Goal: Information Seeking & Learning: Check status

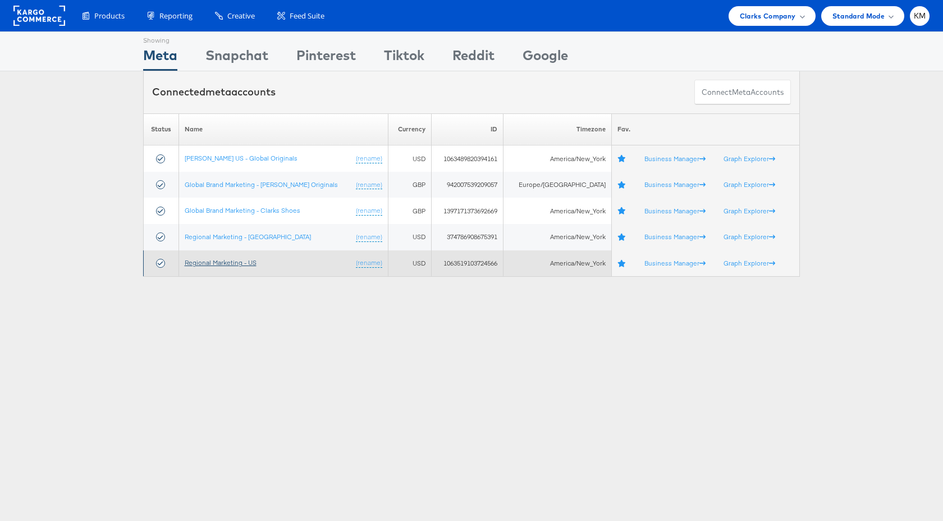
click at [248, 263] on link "Regional Marketing - US" at bounding box center [221, 262] width 72 height 8
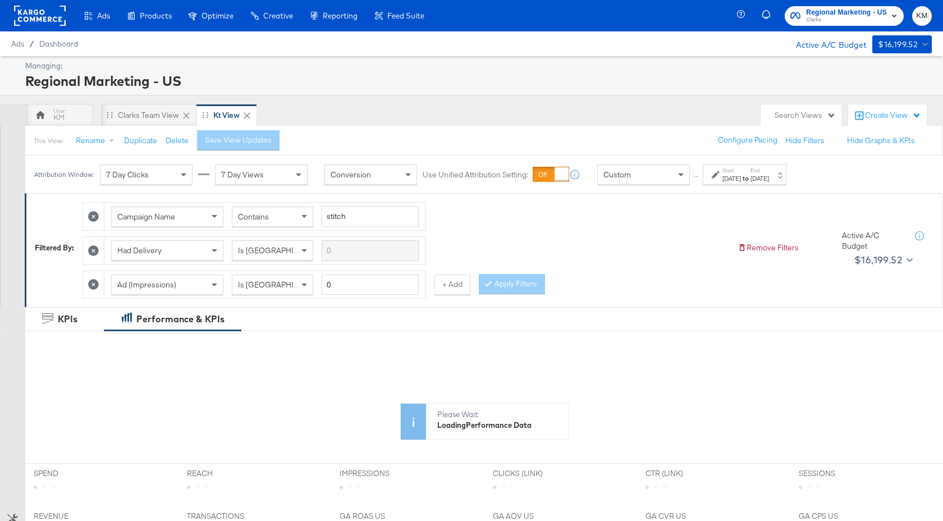
click at [643, 179] on div "Custom" at bounding box center [644, 174] width 92 height 19
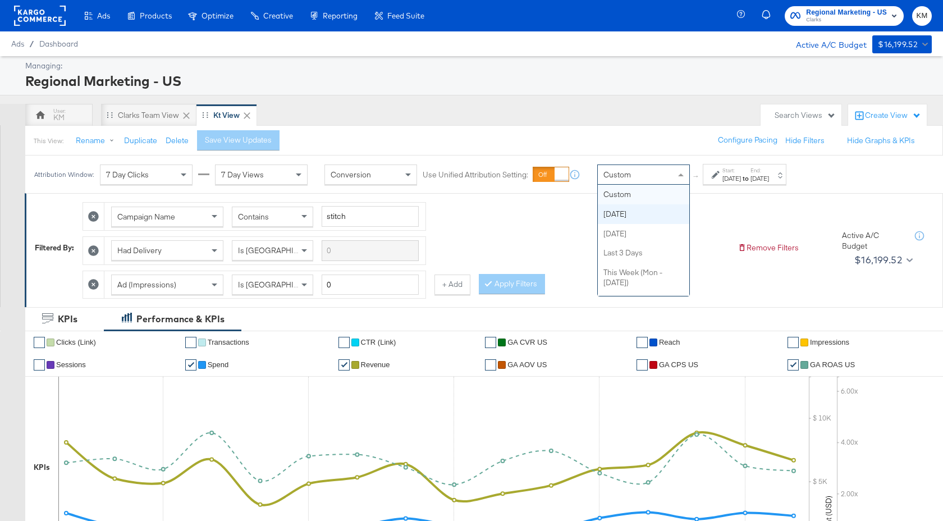
click at [735, 175] on div "[DATE]" at bounding box center [732, 178] width 19 height 9
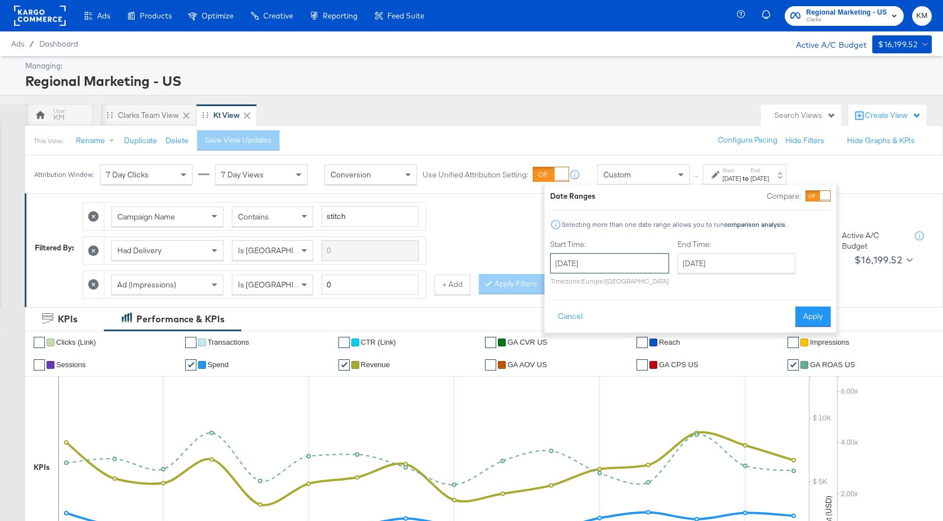
click at [653, 264] on input "[DATE]" at bounding box center [609, 263] width 119 height 20
click at [647, 277] on th "[DATE]" at bounding box center [621, 286] width 96 height 19
click at [643, 293] on th "2024" at bounding box center [620, 286] width 112 height 19
click at [641, 340] on td "2025" at bounding box center [637, 339] width 34 height 28
click at [609, 363] on td "Oct" at bounding box center [604, 367] width 34 height 28
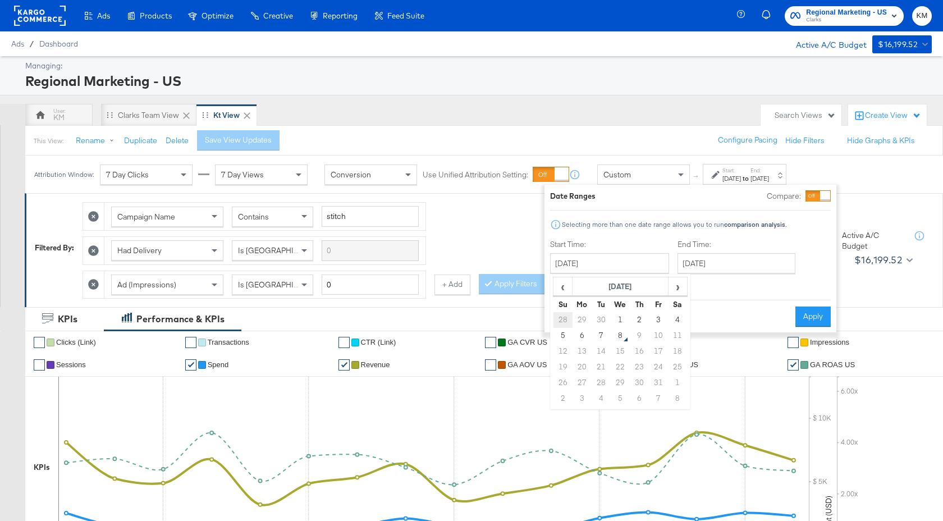
click at [564, 326] on td "28" at bounding box center [563, 320] width 19 height 16
type input "[DATE]"
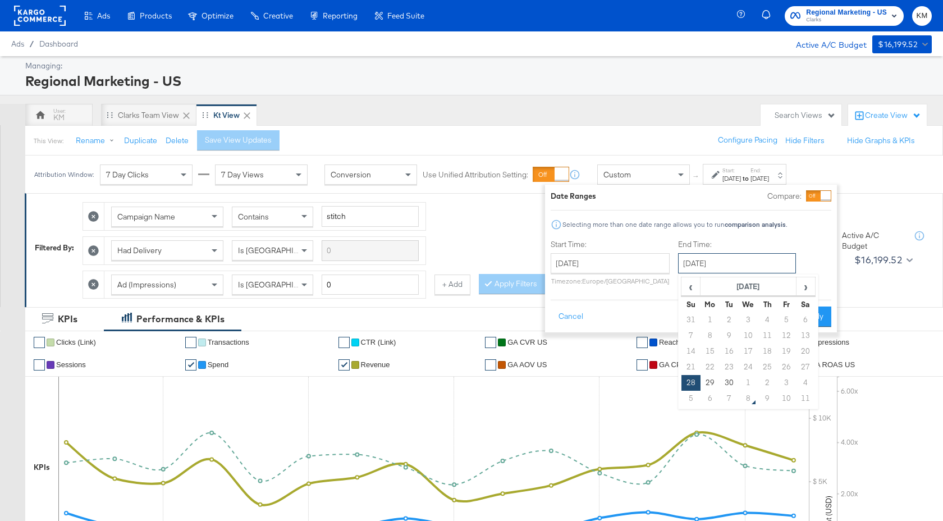
click at [739, 269] on input "[DATE]" at bounding box center [737, 263] width 118 height 20
click at [801, 379] on td "4" at bounding box center [805, 383] width 19 height 16
type input "[DATE]"
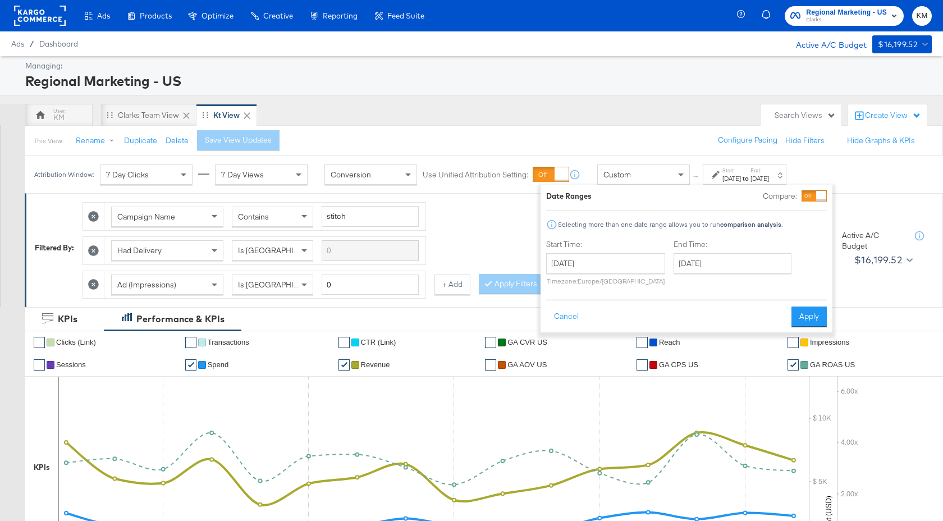
click at [806, 327] on div "Date Ranges Compare: Selecting more than one date range allows you to run compa…" at bounding box center [687, 259] width 292 height 148
click at [804, 317] on button "Apply" at bounding box center [809, 317] width 35 height 20
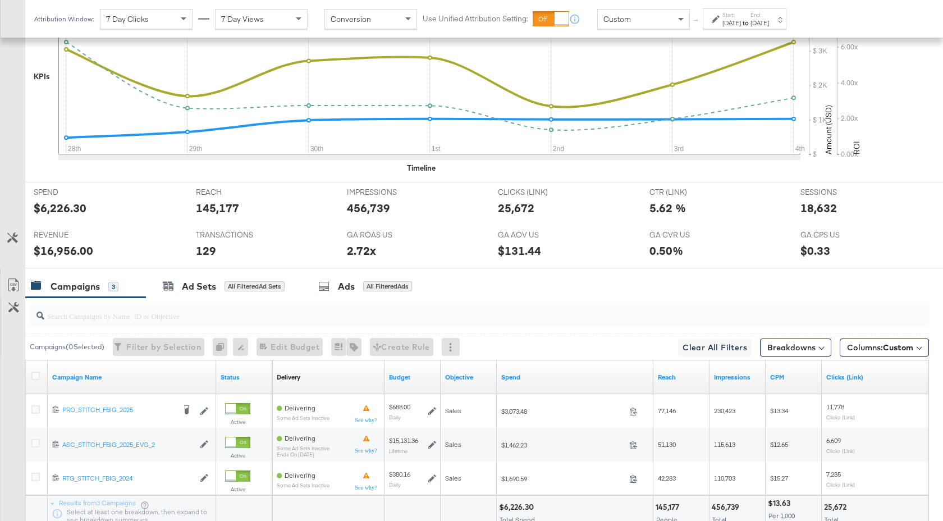
scroll to position [481, 0]
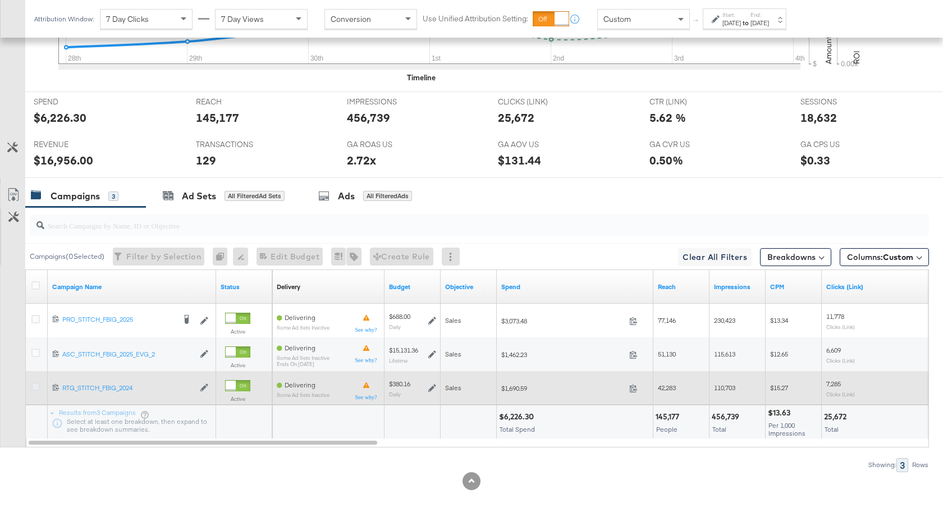
click at [36, 386] on icon at bounding box center [35, 386] width 8 height 8
click at [0, 0] on input "checkbox" at bounding box center [0, 0] width 0 height 0
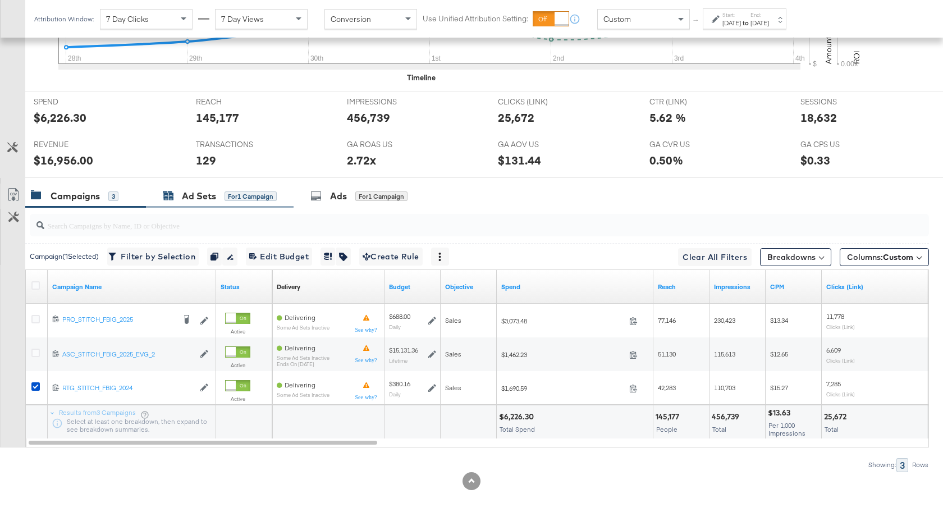
click at [208, 193] on div "Ad Sets" at bounding box center [199, 196] width 34 height 13
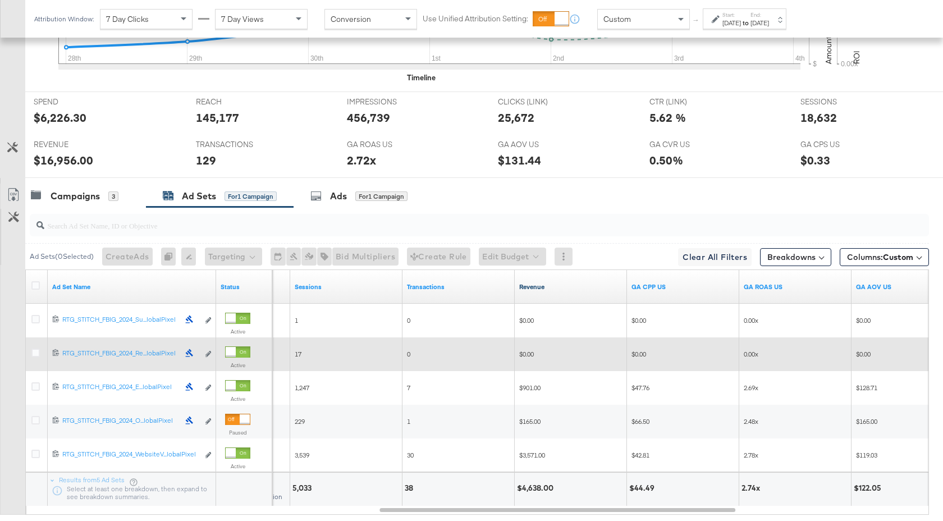
click at [578, 287] on link "Revenue" at bounding box center [570, 286] width 103 height 9
click at [94, 191] on div "Campaigns" at bounding box center [75, 196] width 49 height 13
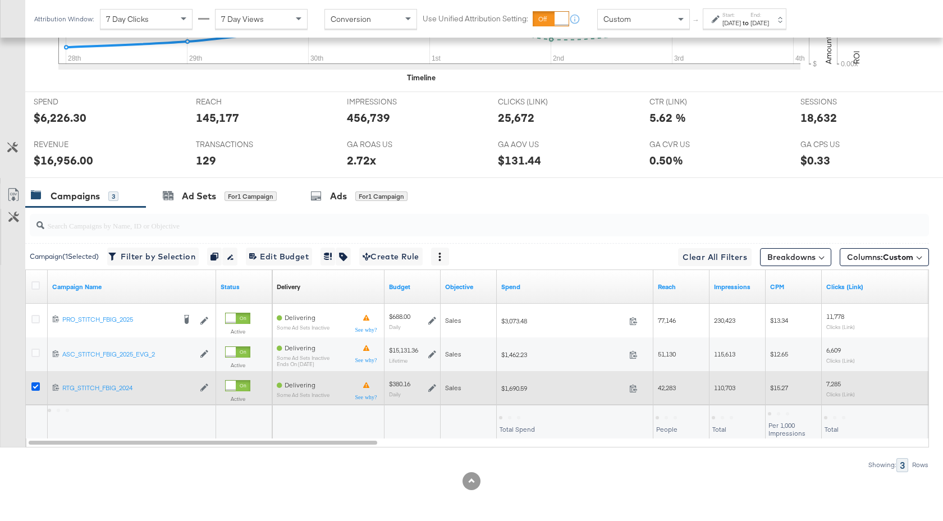
click at [33, 382] on icon at bounding box center [35, 386] width 8 height 8
click at [0, 0] on input "checkbox" at bounding box center [0, 0] width 0 height 0
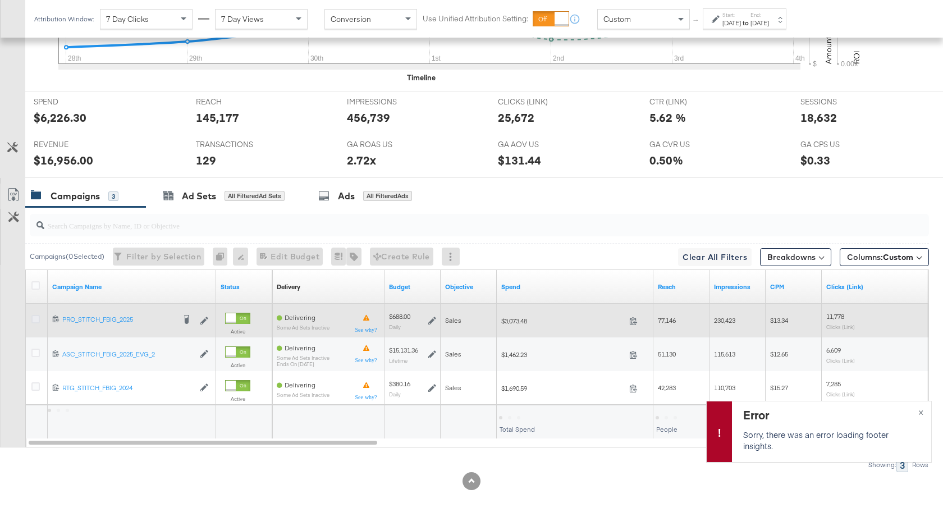
click at [33, 321] on icon at bounding box center [35, 319] width 8 height 8
click at [0, 0] on input "checkbox" at bounding box center [0, 0] width 0 height 0
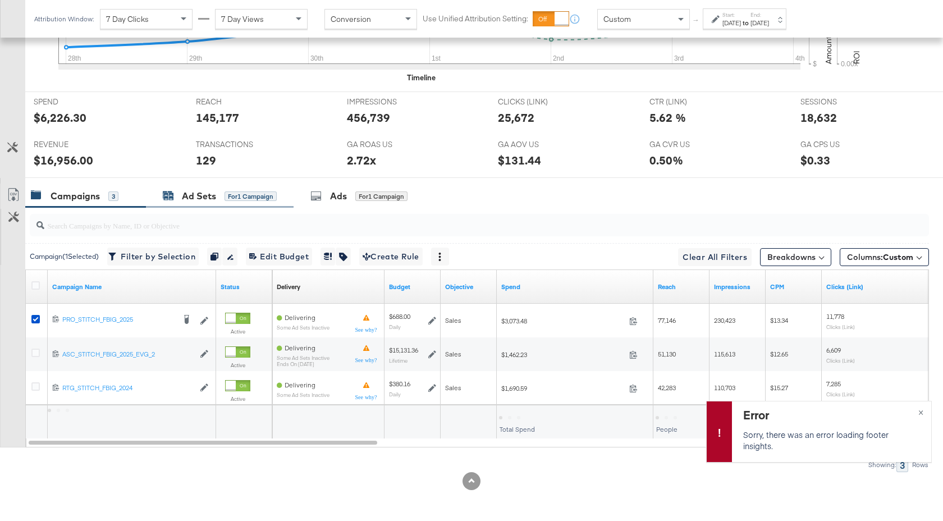
click at [202, 191] on div "Ad Sets" at bounding box center [199, 196] width 34 height 13
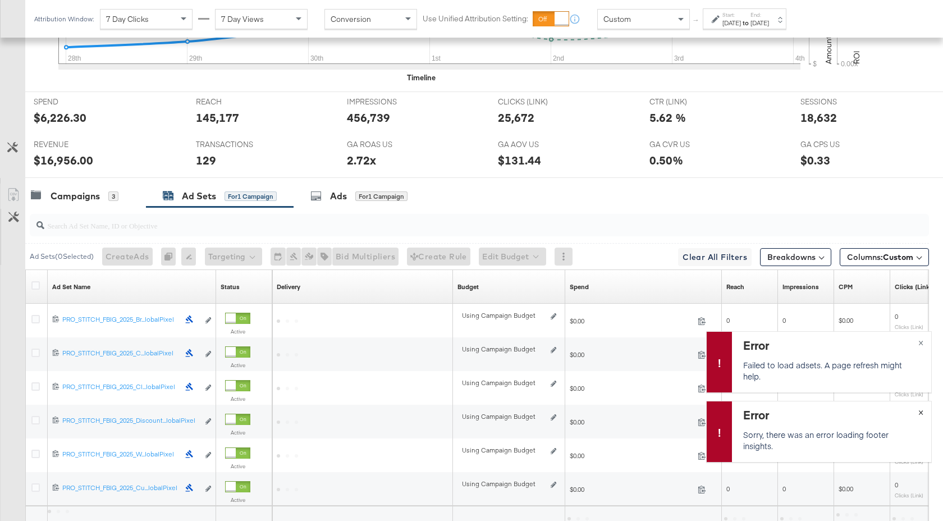
click at [921, 411] on span "×" at bounding box center [920, 411] width 5 height 13
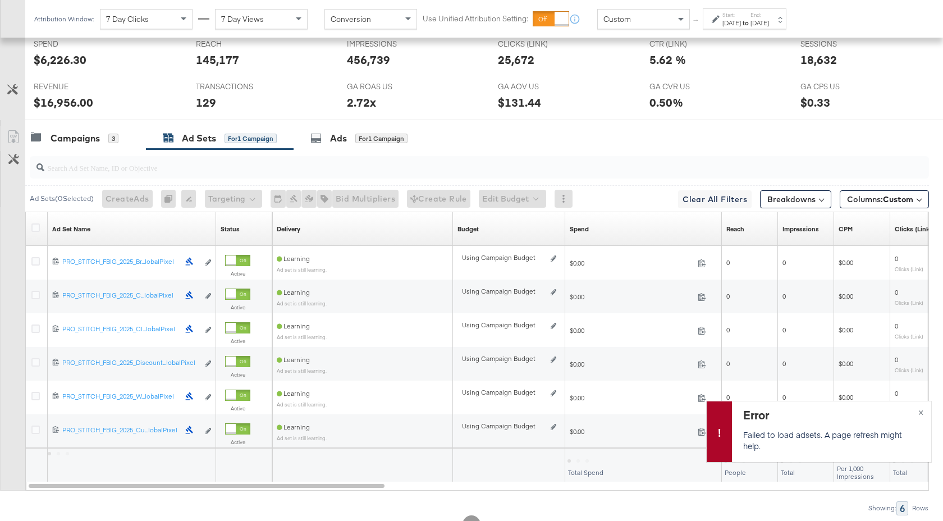
scroll to position [582, 0]
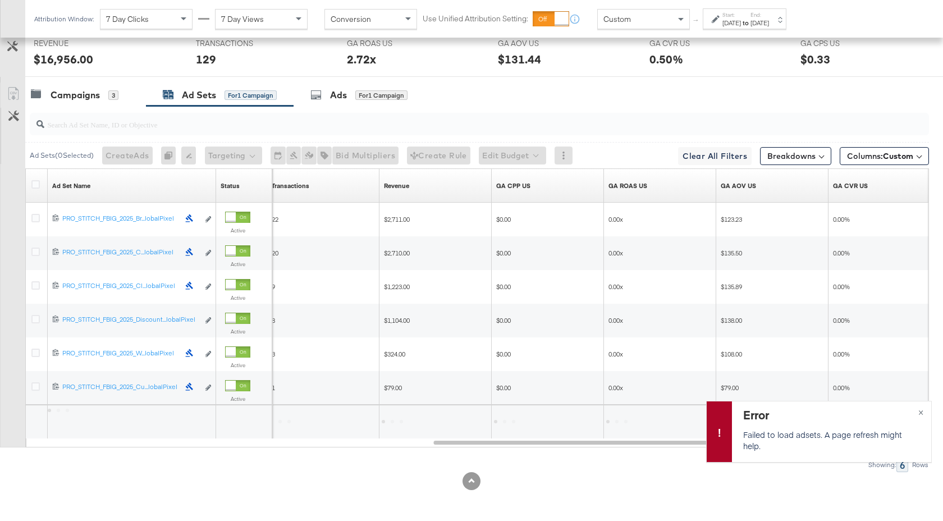
click at [447, 191] on div "Revenue Sorting Unavailable" at bounding box center [436, 186] width 112 height 18
click at [922, 414] on span "×" at bounding box center [920, 411] width 5 height 13
